Goal: Transaction & Acquisition: Purchase product/service

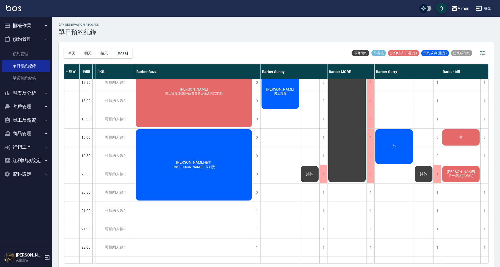
scroll to position [244, 36]
click at [455, 171] on span "[PERSON_NAME]" at bounding box center [460, 171] width 30 height 4
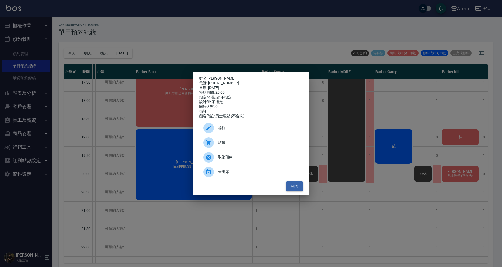
click at [296, 188] on button "關閉" at bounding box center [294, 186] width 17 height 10
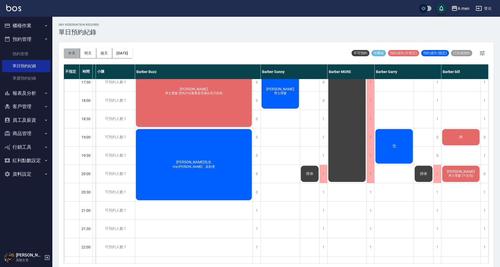
click at [74, 51] on button "今天" at bounding box center [72, 53] width 16 height 10
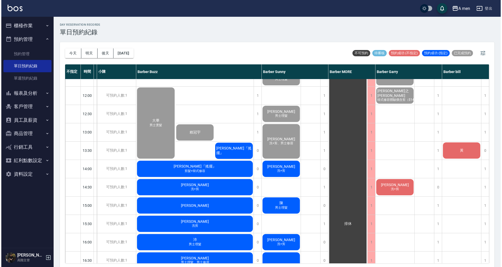
scroll to position [32, 36]
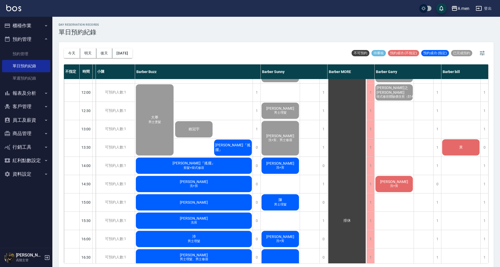
click at [467, 147] on div "黃" at bounding box center [460, 147] width 39 height 18
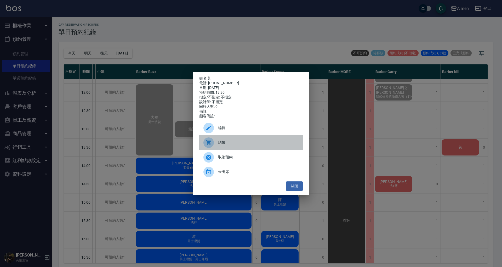
click at [282, 145] on span "結帳" at bounding box center [258, 142] width 81 height 5
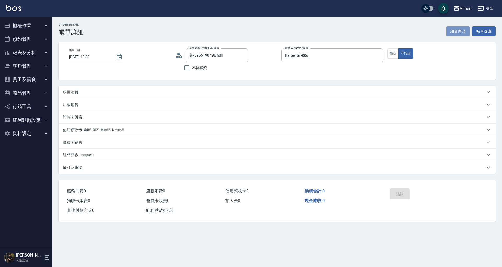
click at [455, 28] on button "組合商品" at bounding box center [459, 31] width 24 height 10
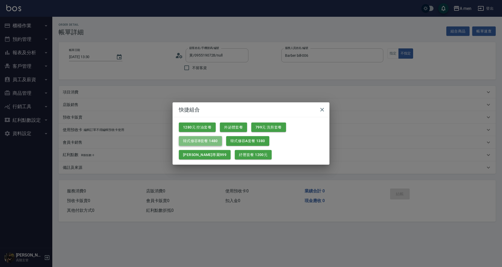
click at [205, 142] on button "韓式修容B套餐 1480" at bounding box center [200, 141] width 43 height 10
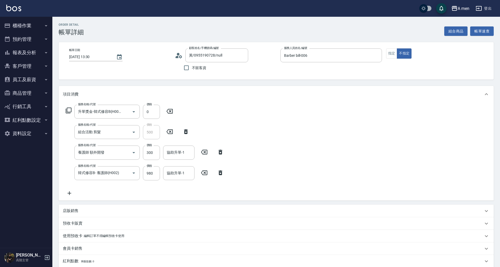
click at [219, 149] on div "服務名稱/代號 養護師 額外開發 服務名稱/代號 價格 300 價格 協助升單-1 協助升單-1" at bounding box center [145, 152] width 164 height 14
click at [219, 149] on icon at bounding box center [220, 152] width 13 height 6
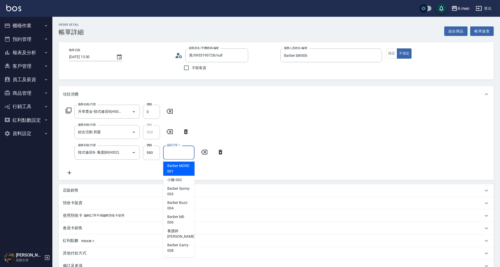
click at [186, 155] on input "協助升單-1" at bounding box center [178, 152] width 27 height 9
click at [183, 179] on div "小陳 -002" at bounding box center [178, 180] width 31 height 9
type input "小陳-002"
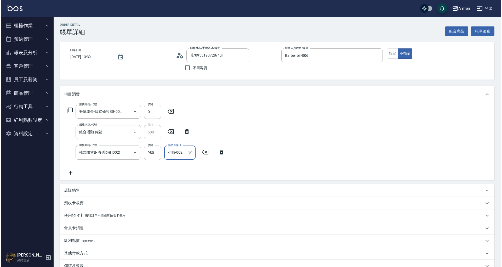
scroll to position [61, 0]
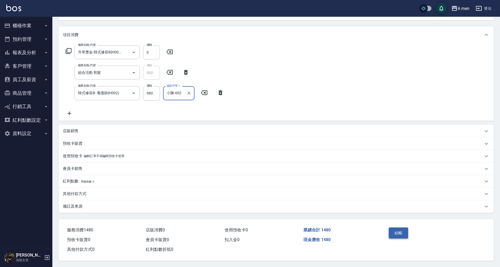
click at [395, 231] on button "結帳" at bounding box center [398, 232] width 20 height 11
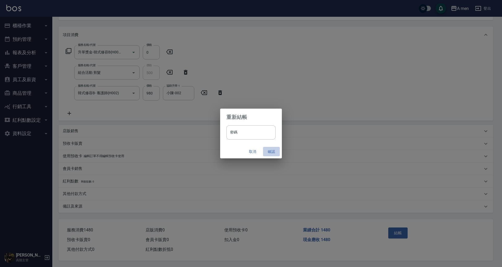
click at [270, 151] on button "確認" at bounding box center [271, 152] width 17 height 10
